Goal: Task Accomplishment & Management: Use online tool/utility

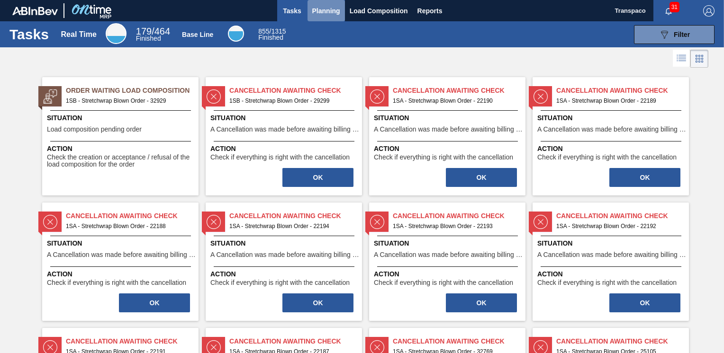
click at [329, 5] on span "Planning" at bounding box center [326, 10] width 28 height 11
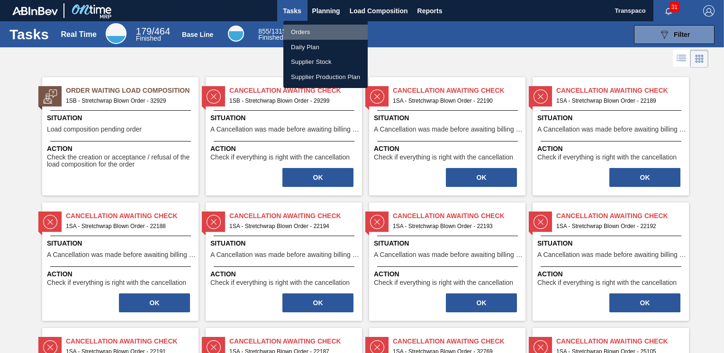
click at [302, 29] on li "Orders" at bounding box center [325, 32] width 84 height 15
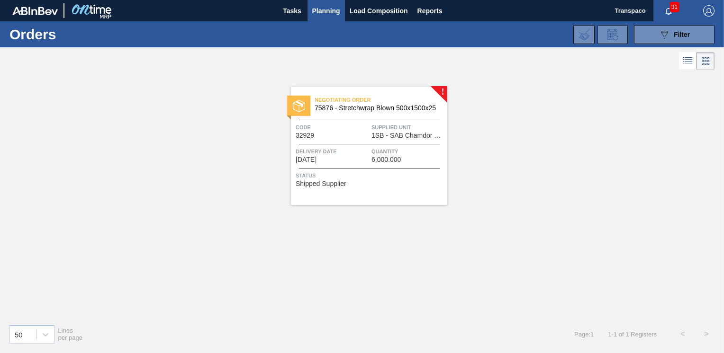
click at [443, 91] on div "Negotiating Order 75876 - Stretchwrap Blown 500x1500x25 Code 32929 Supplied Uni…" at bounding box center [369, 146] width 156 height 118
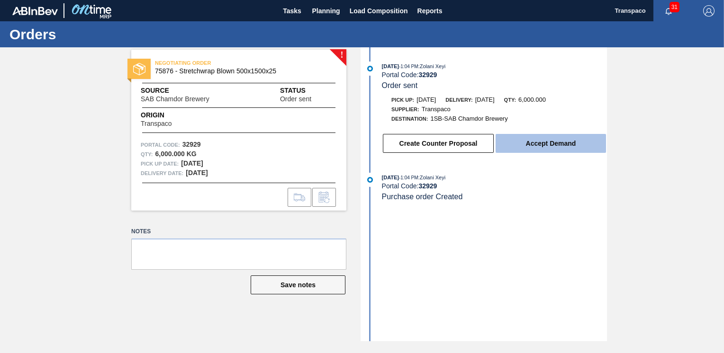
click at [512, 143] on button "Accept Demand" at bounding box center [550, 143] width 110 height 19
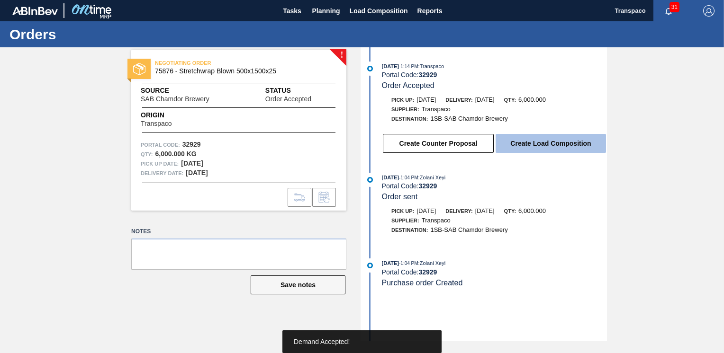
click at [547, 145] on button "Create Load Composition" at bounding box center [550, 143] width 110 height 19
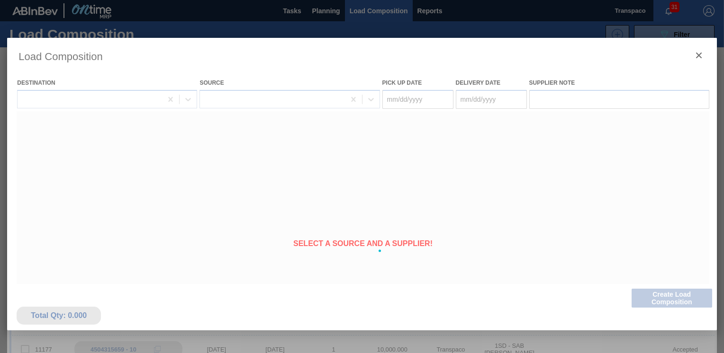
type Date "[DATE]"
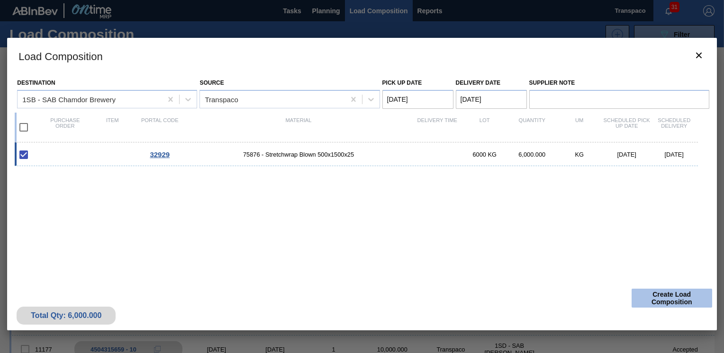
click at [640, 296] on button "Create Load Composition" at bounding box center [671, 298] width 81 height 19
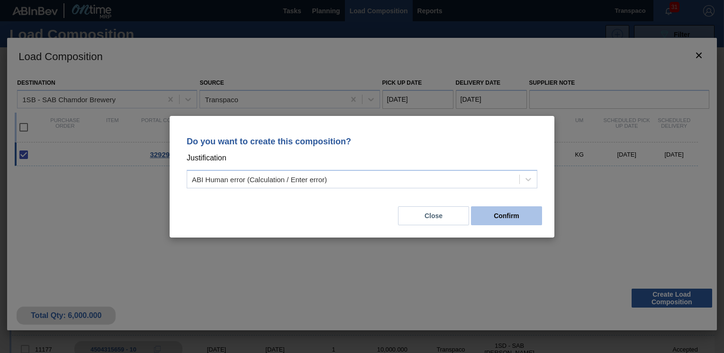
click at [528, 222] on button "Confirm" at bounding box center [506, 216] width 71 height 19
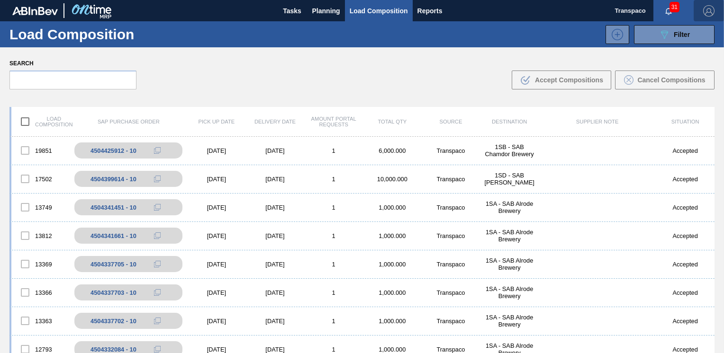
click at [710, 15] on img "button" at bounding box center [708, 10] width 11 height 11
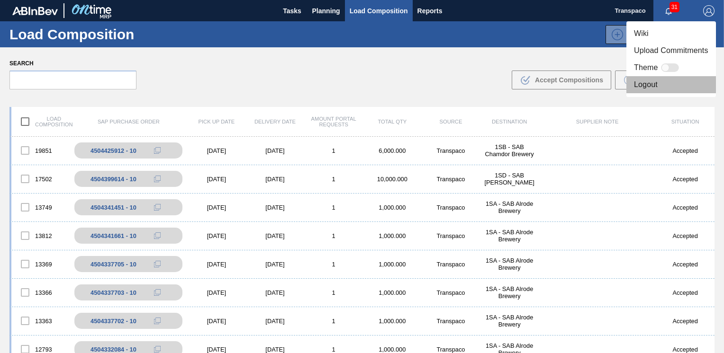
click at [641, 88] on li "Logout" at bounding box center [671, 84] width 90 height 17
